Goal: Information Seeking & Learning: Learn about a topic

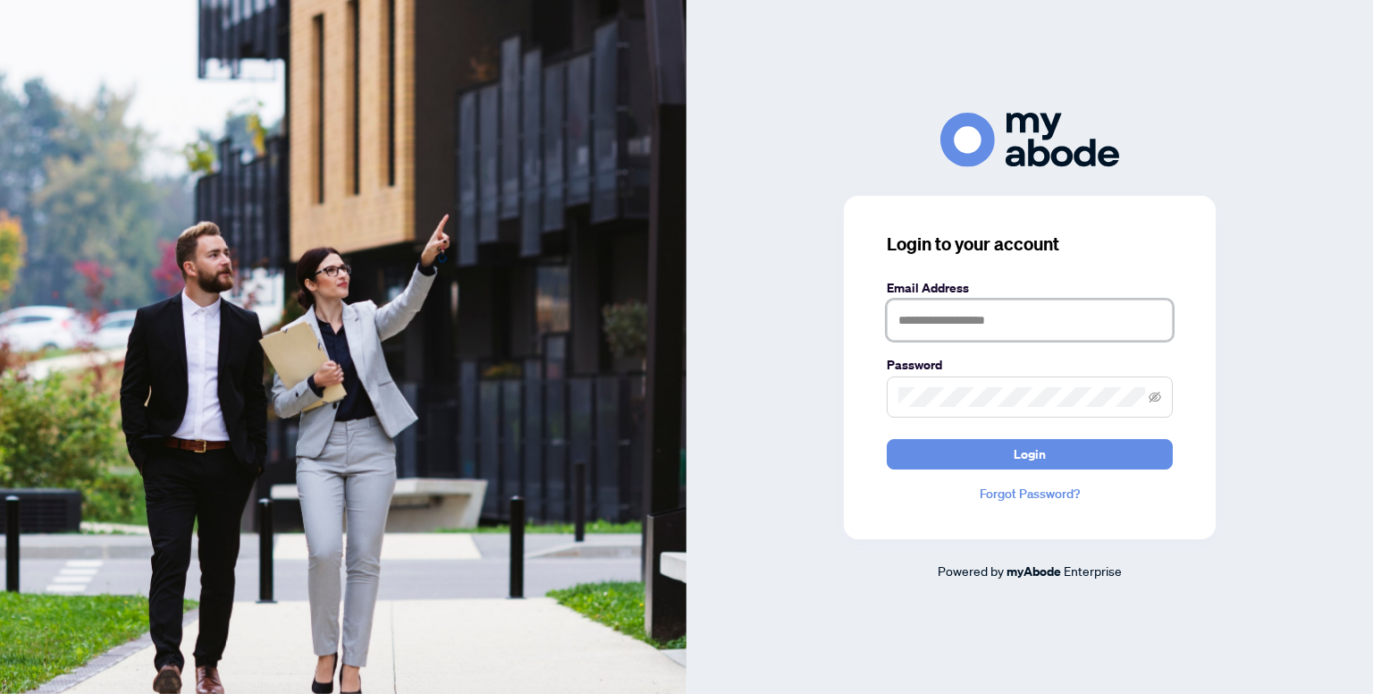
click at [989, 324] on input "text" at bounding box center [1030, 319] width 286 height 41
type input "**********"
click at [1003, 458] on button "Login" at bounding box center [1030, 454] width 286 height 30
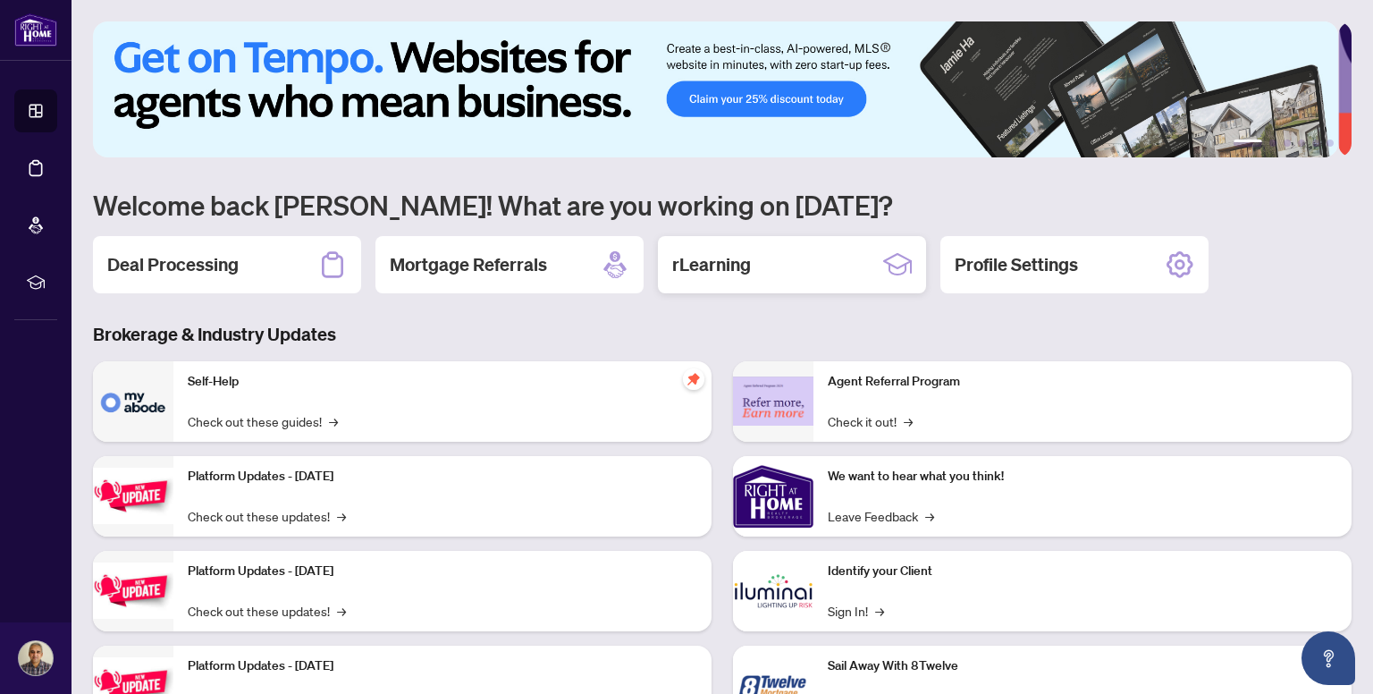
click at [719, 258] on h2 "rLearning" at bounding box center [711, 264] width 79 height 25
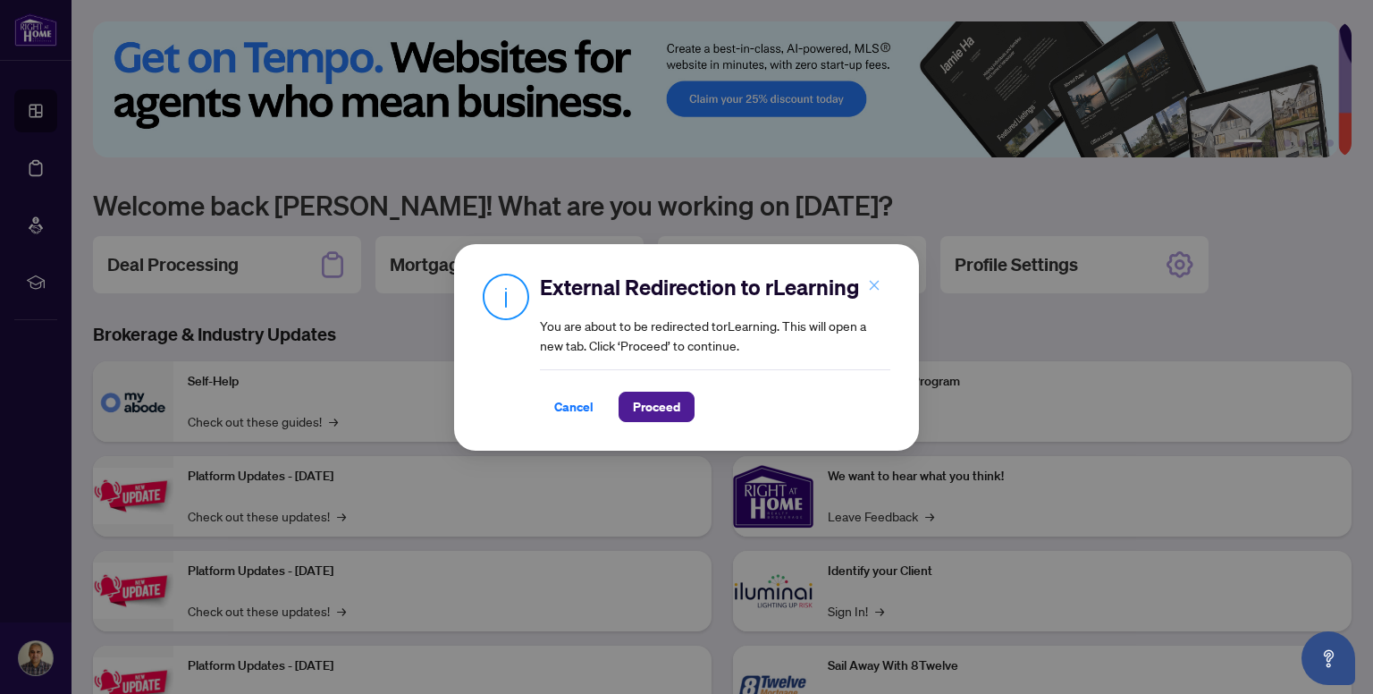
click at [870, 283] on icon "close" at bounding box center [874, 285] width 13 height 13
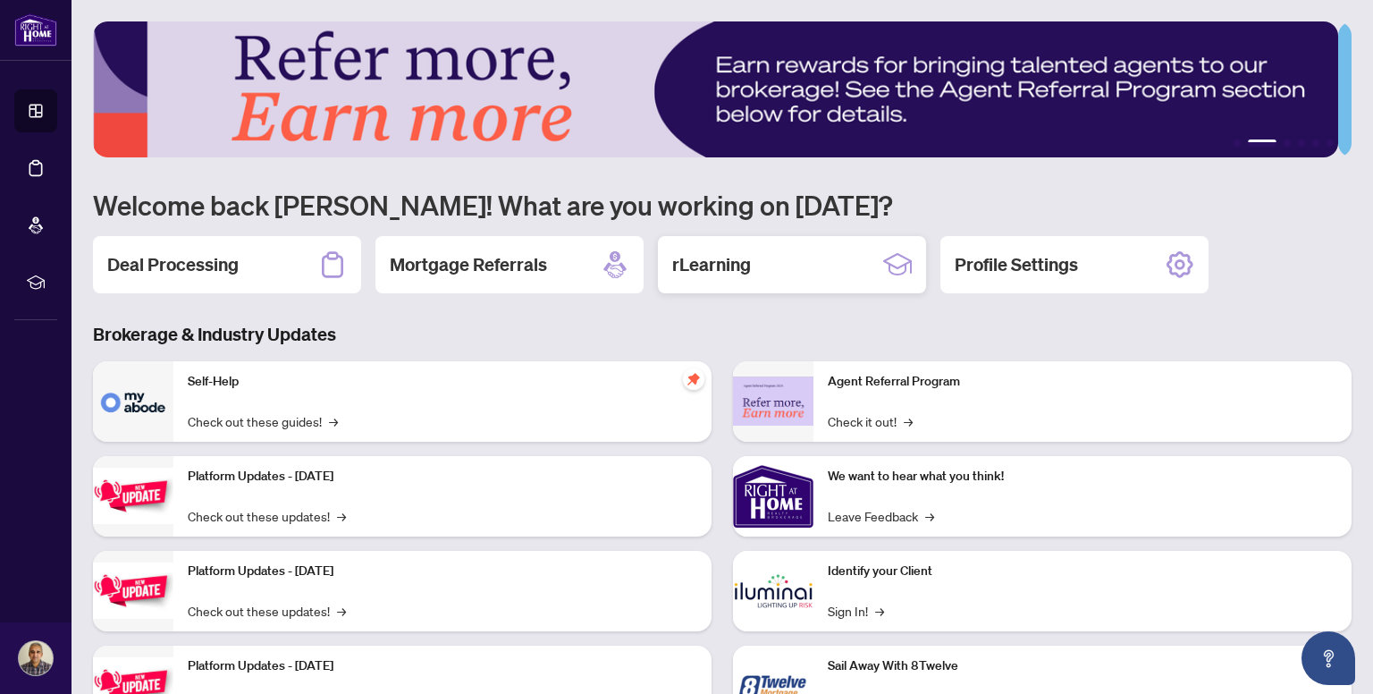
click at [776, 262] on div "rLearning" at bounding box center [792, 264] width 268 height 57
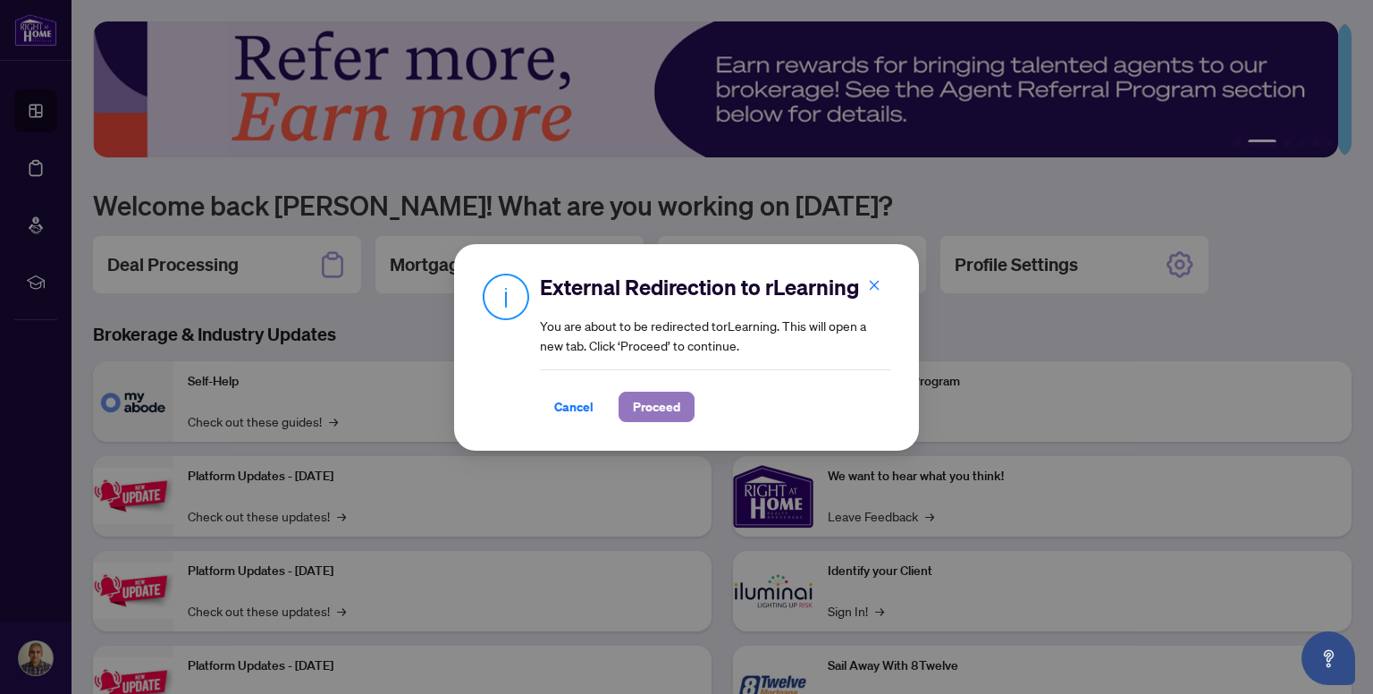
click at [647, 416] on span "Proceed" at bounding box center [656, 406] width 47 height 29
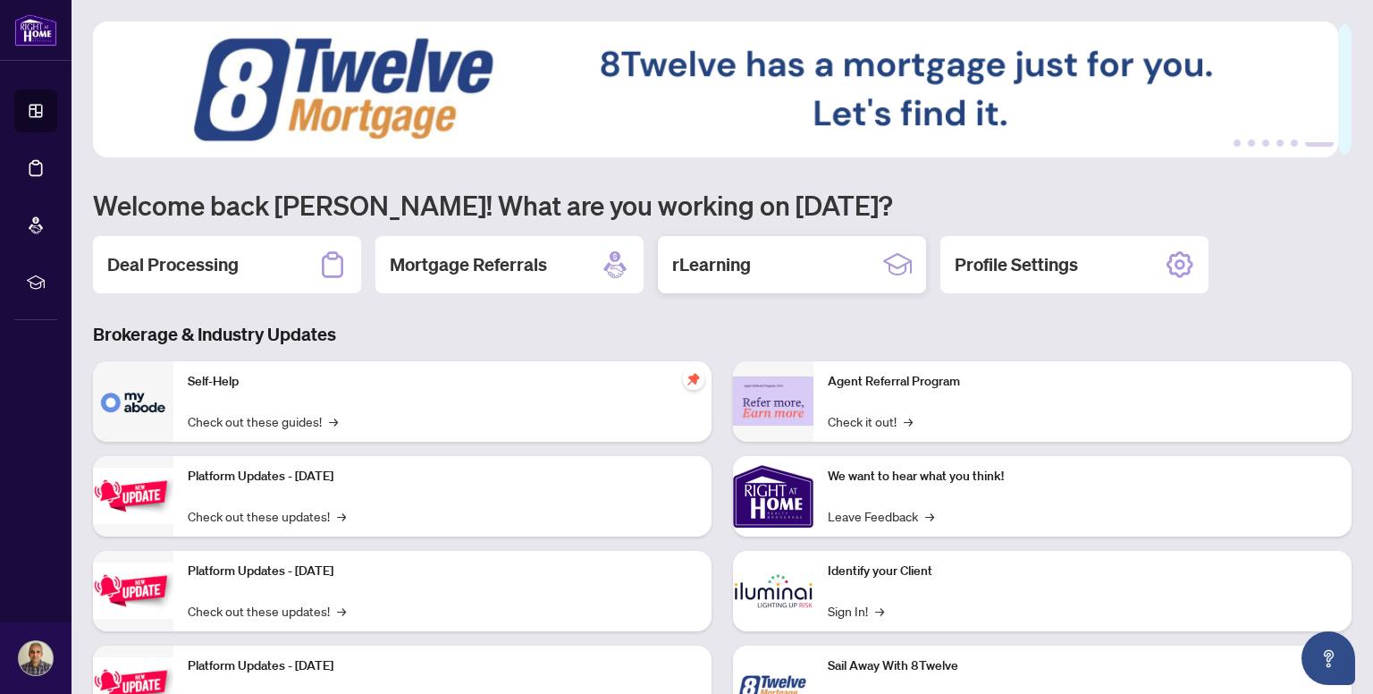
click at [701, 261] on h2 "rLearning" at bounding box center [711, 264] width 79 height 25
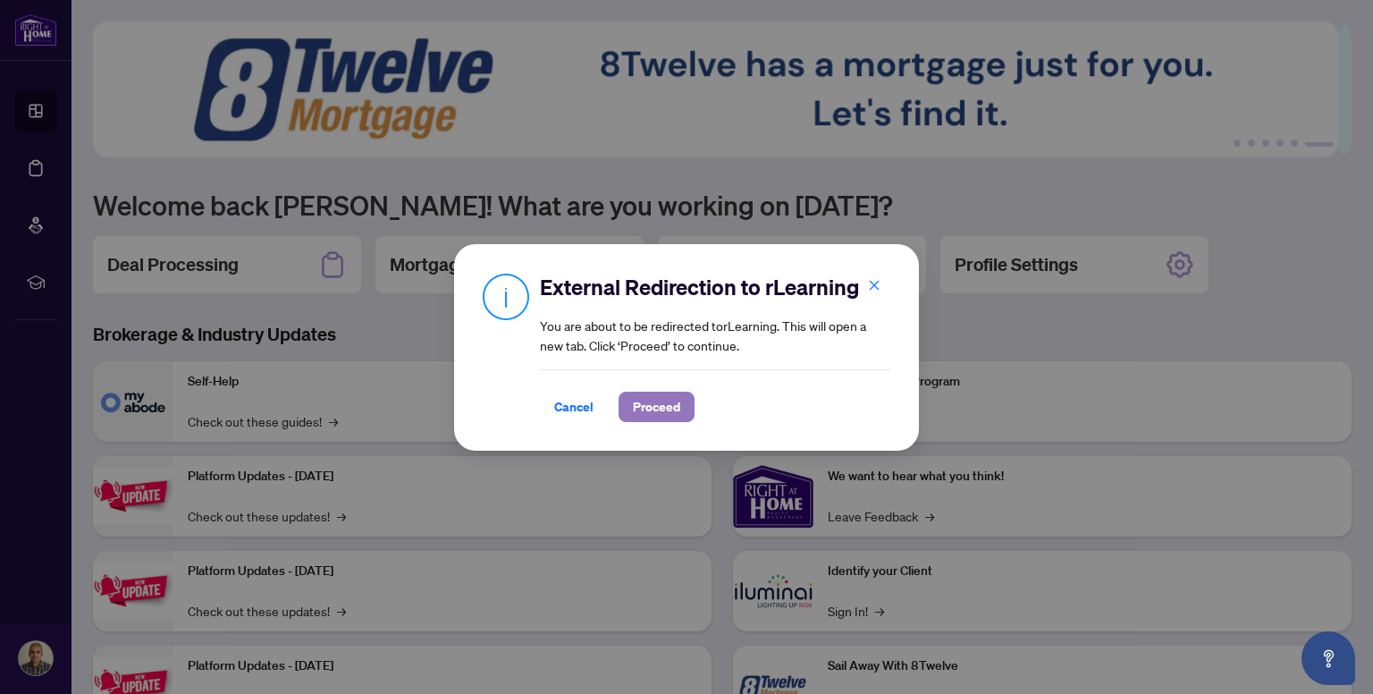
click at [667, 405] on span "Proceed" at bounding box center [656, 406] width 47 height 29
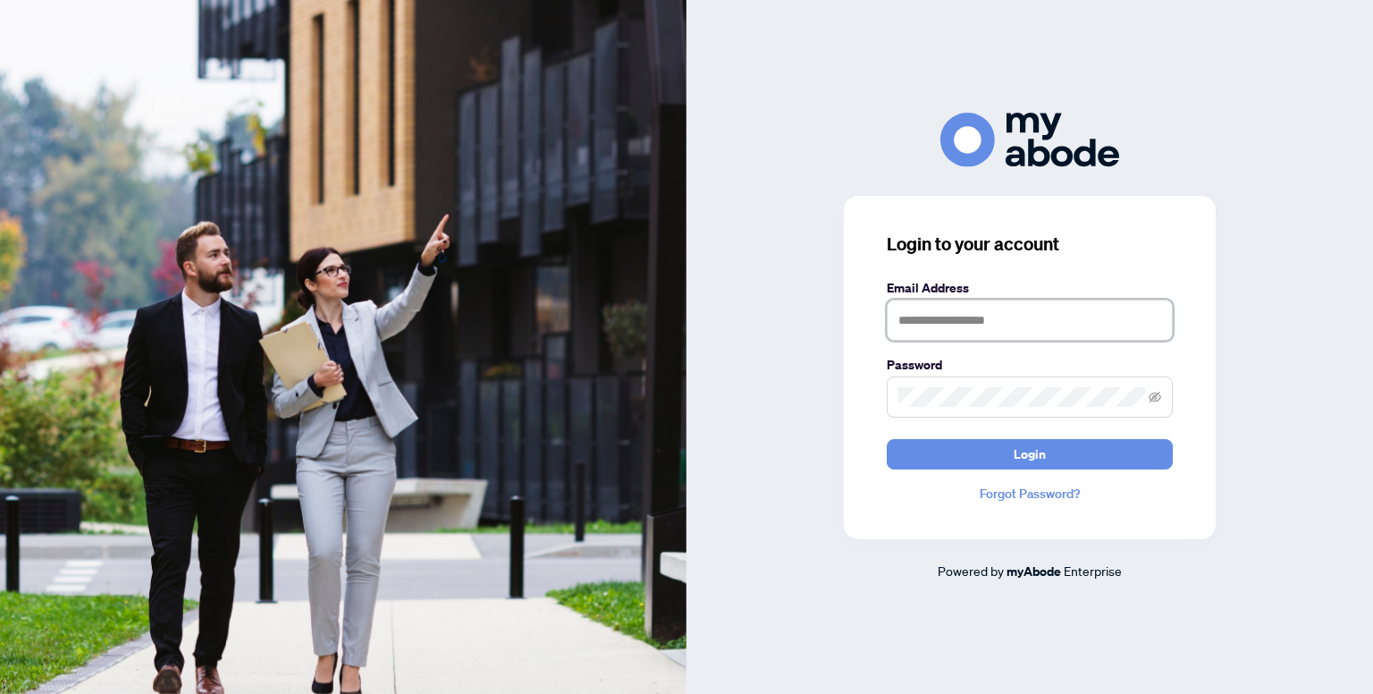
type input "**********"
drag, startPoint x: 0, startPoint y: 0, endPoint x: 854, endPoint y: 145, distance: 865.7
click at [853, 145] on div at bounding box center [1029, 140] width 686 height 55
